Goal: Communication & Community: Participate in discussion

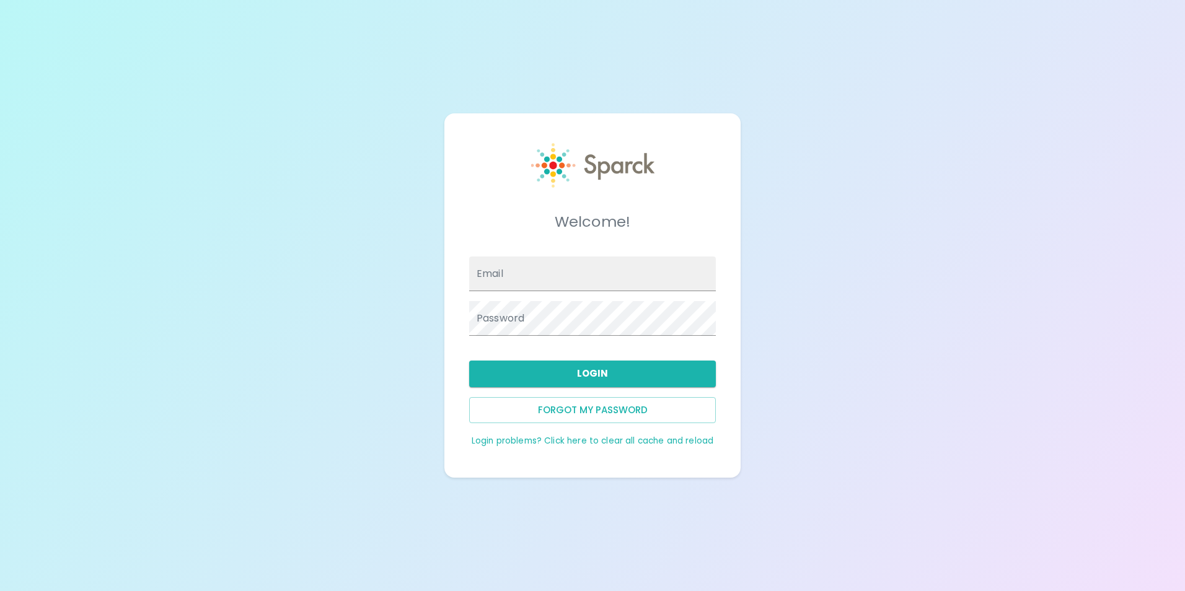
type input "[EMAIL_ADDRESS][DOMAIN_NAME]"
click at [615, 382] on button "Login" at bounding box center [592, 374] width 247 height 26
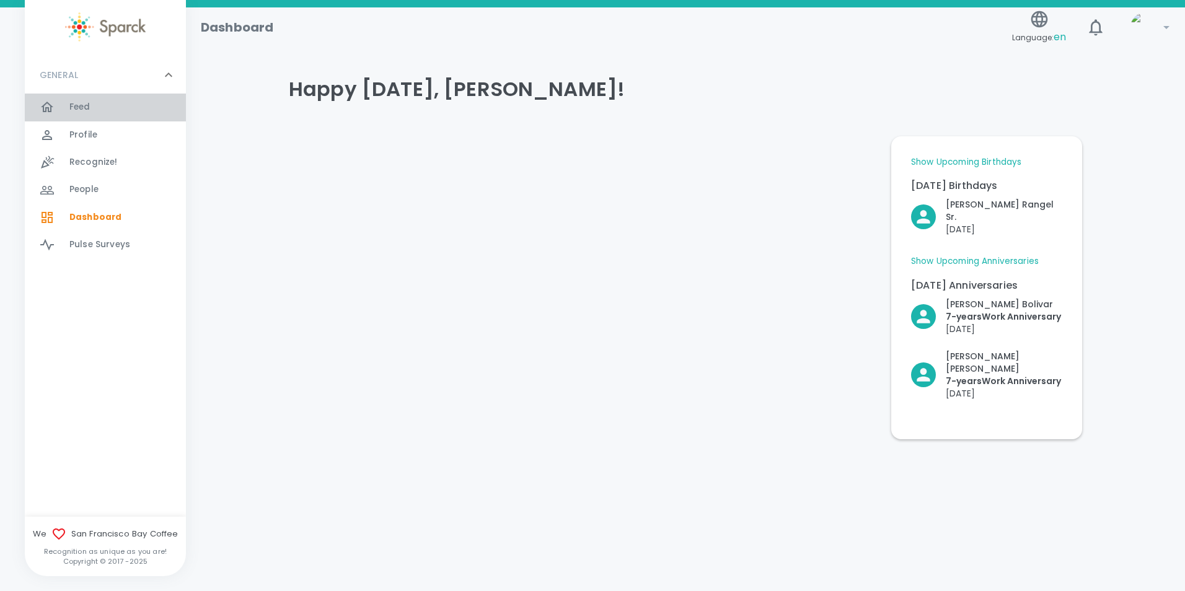
click at [104, 104] on div "Feed 0" at bounding box center [127, 107] width 117 height 17
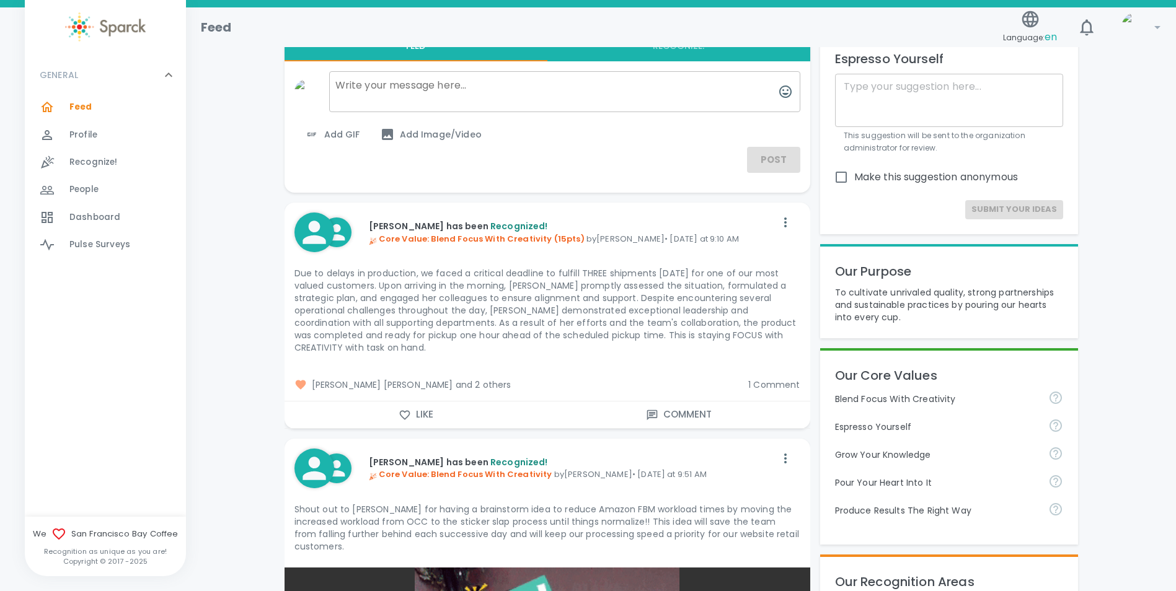
scroll to position [62, 0]
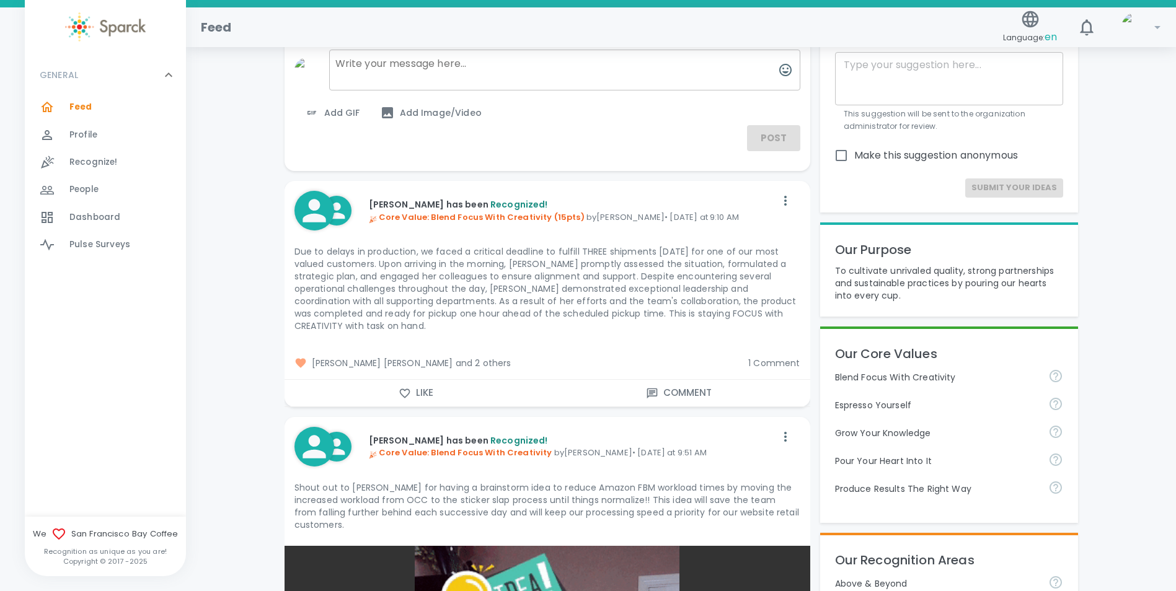
click at [400, 389] on icon "button" at bounding box center [404, 393] width 12 height 12
click at [779, 363] on span "1 Comment" at bounding box center [773, 363] width 51 height 12
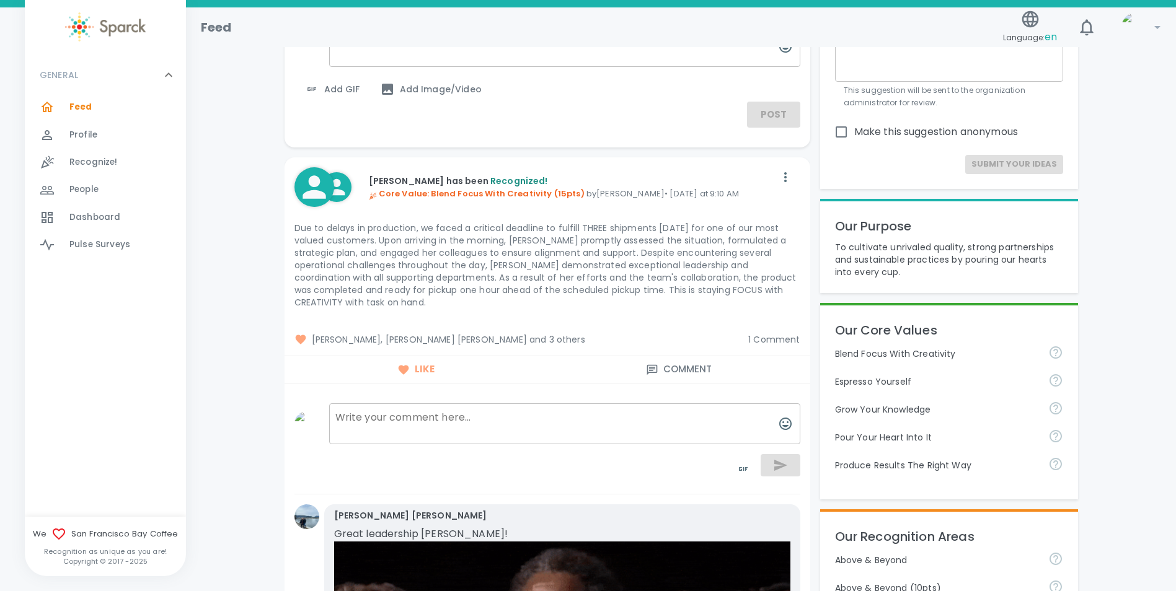
scroll to position [0, 0]
